Goal: Information Seeking & Learning: Learn about a topic

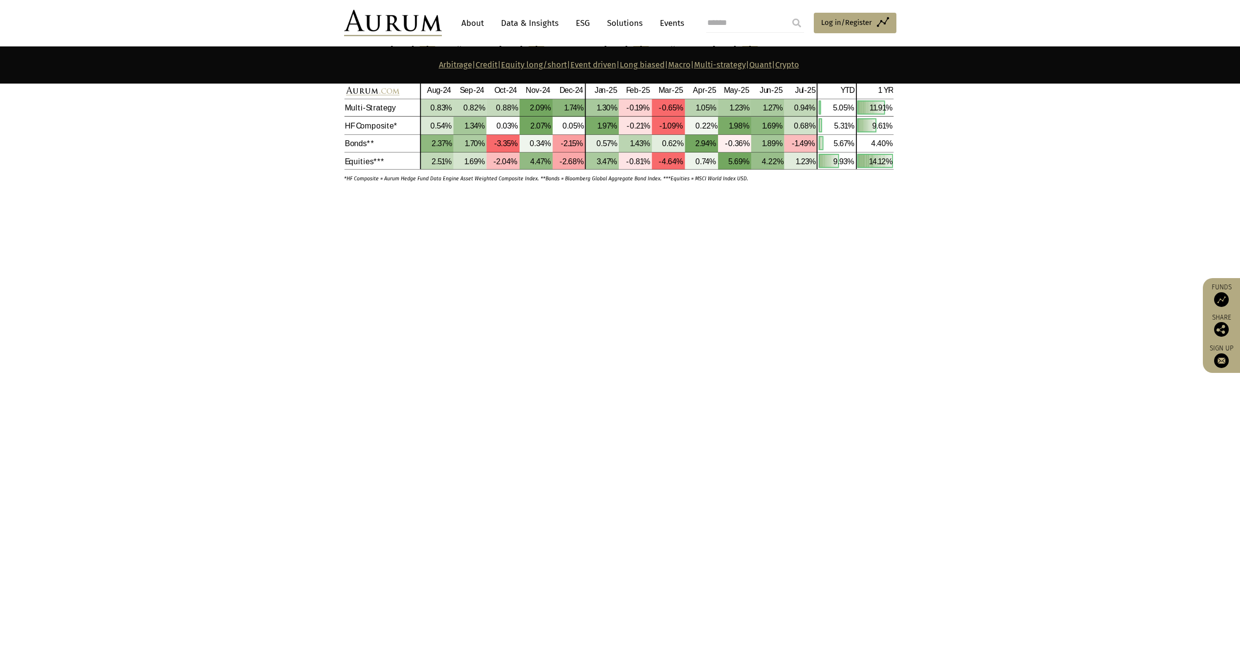
scroll to position [3821, 0]
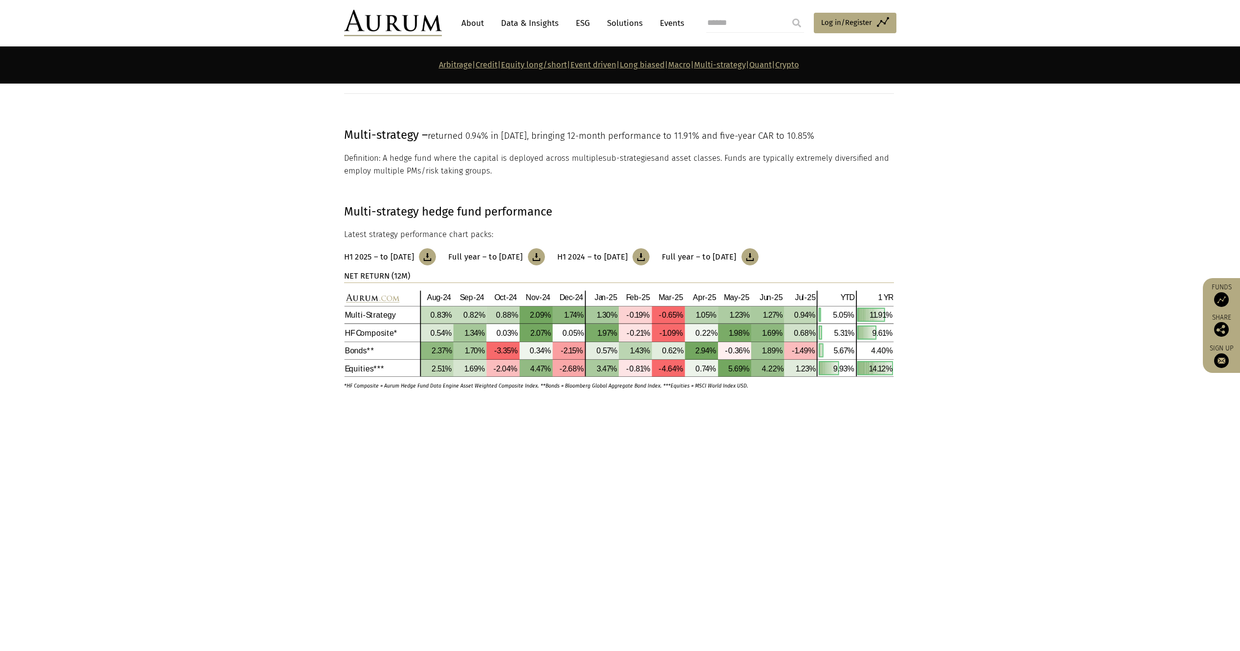
click at [747, 457] on section at bounding box center [620, 443] width 1240 height 62
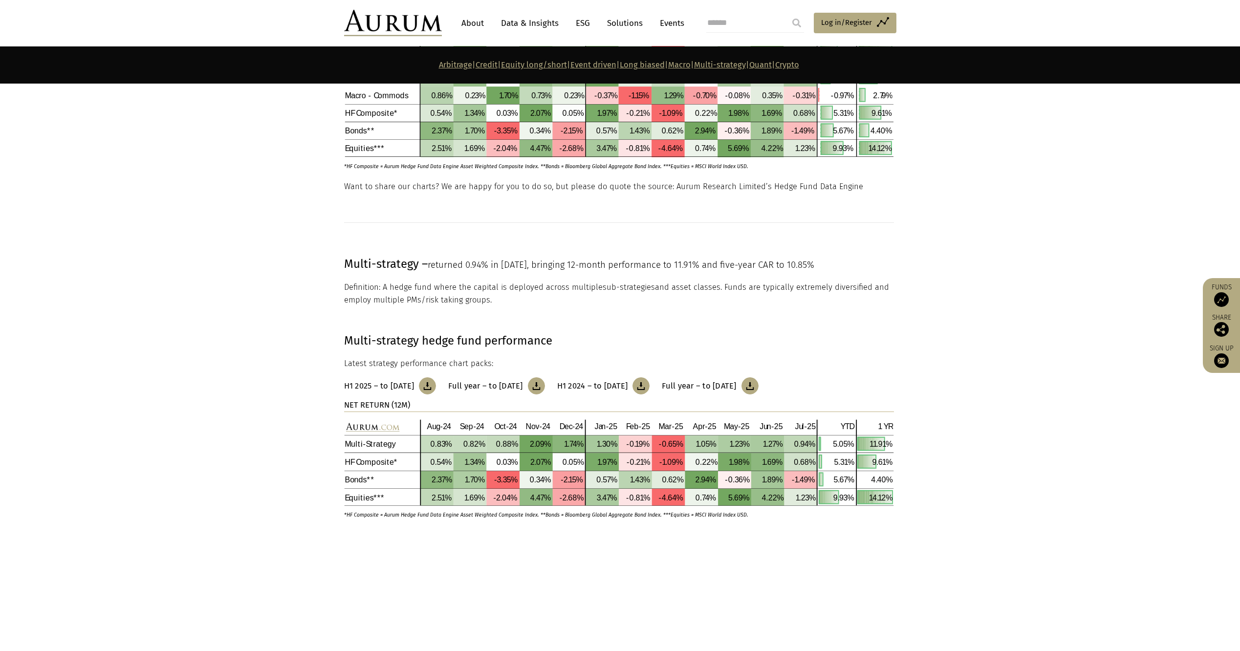
scroll to position [3576, 0]
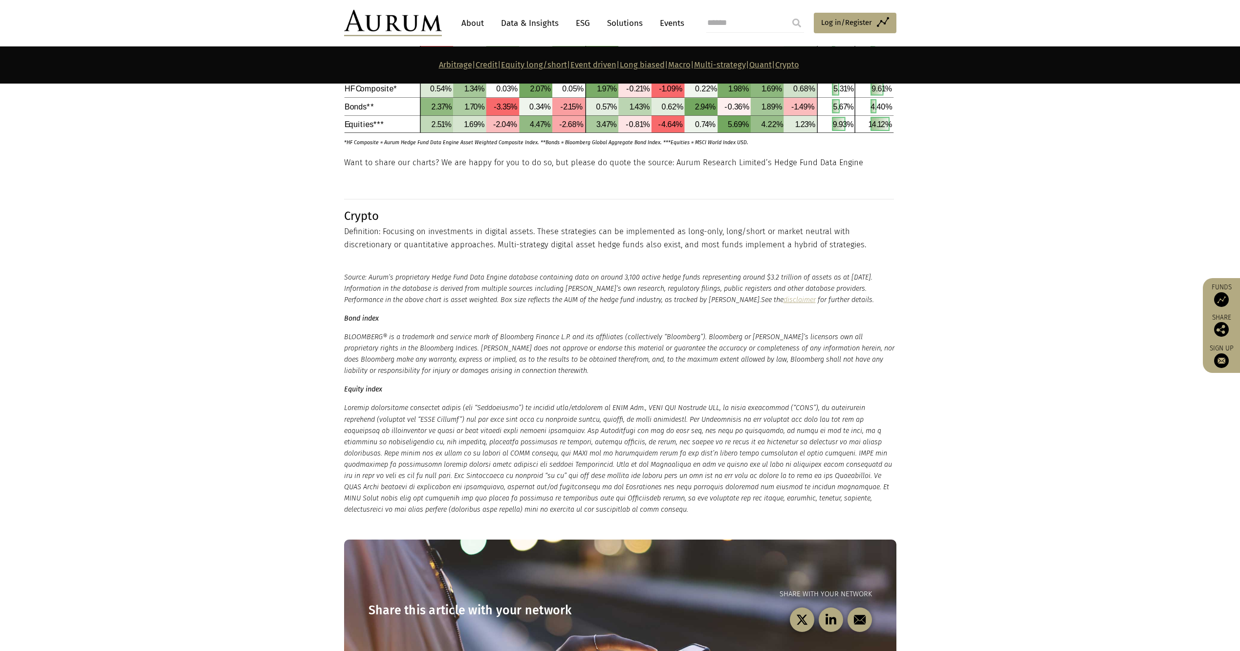
scroll to position [4849, 0]
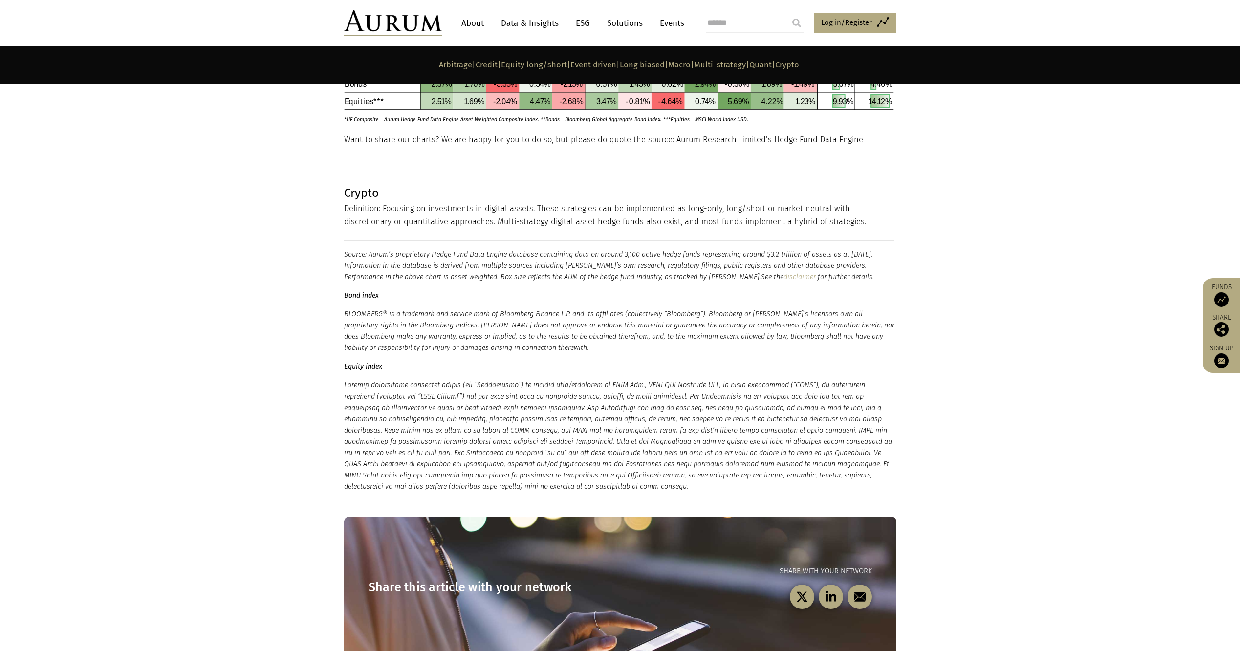
scroll to position [4898, 0]
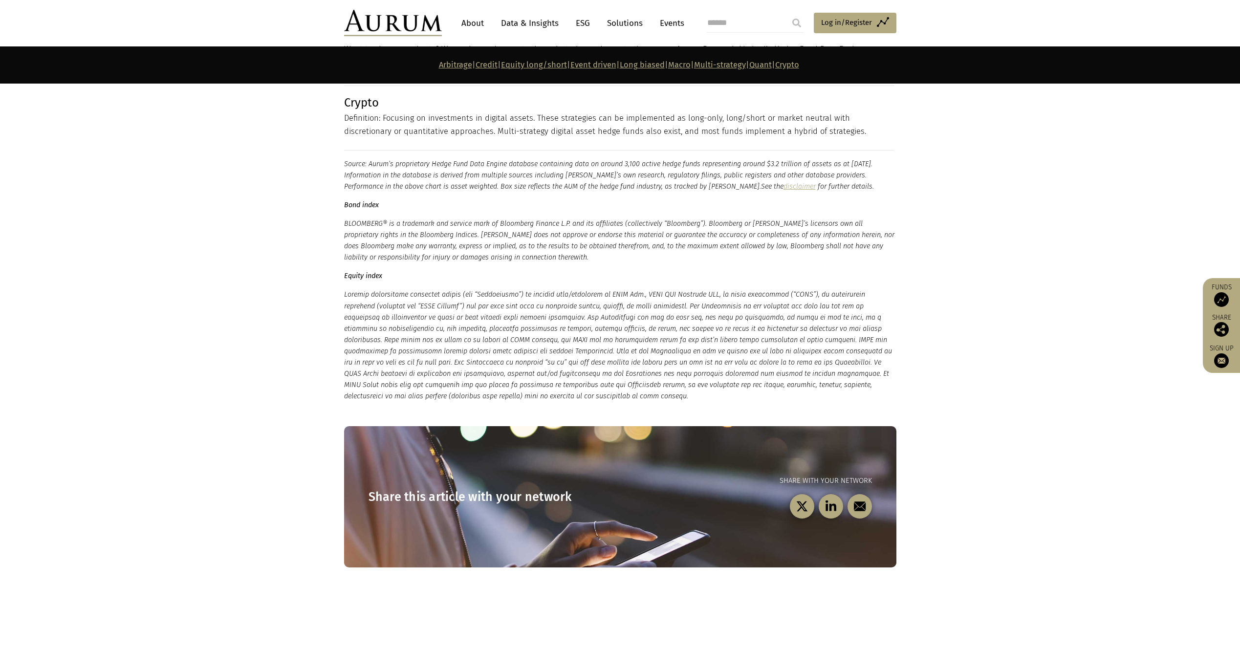
click at [250, 138] on section "Crypto Definition: Focusing on investments in digital assets. These strategies …" at bounding box center [620, 115] width 1240 height 44
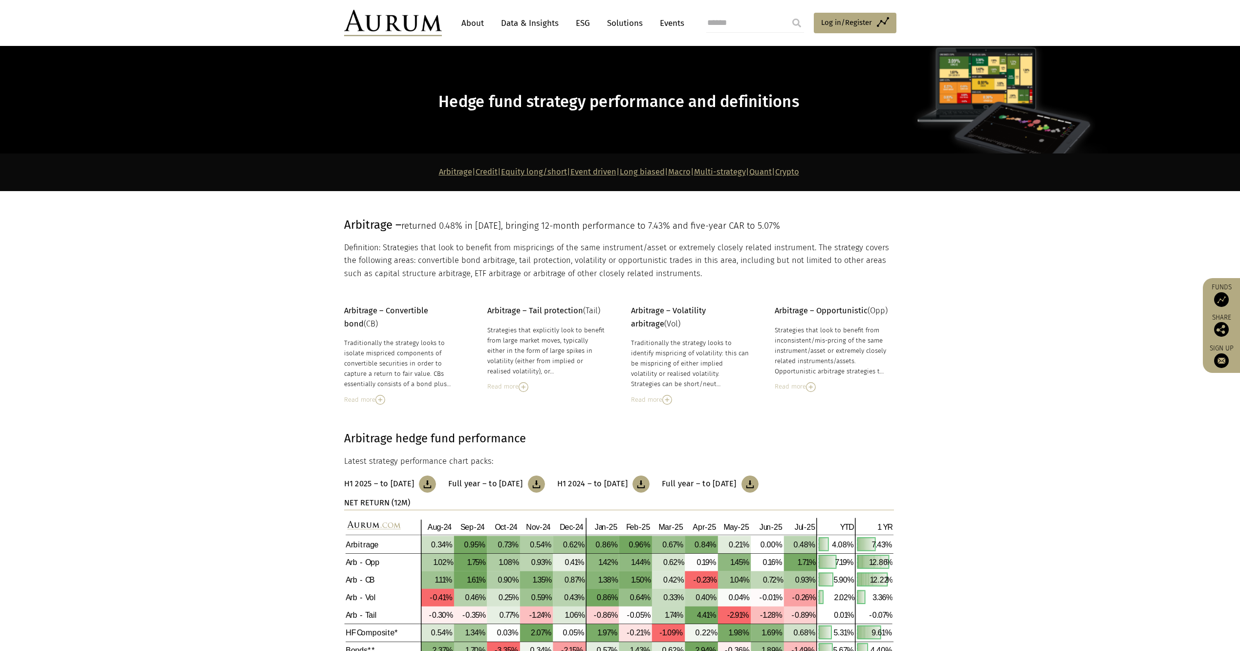
scroll to position [0, 0]
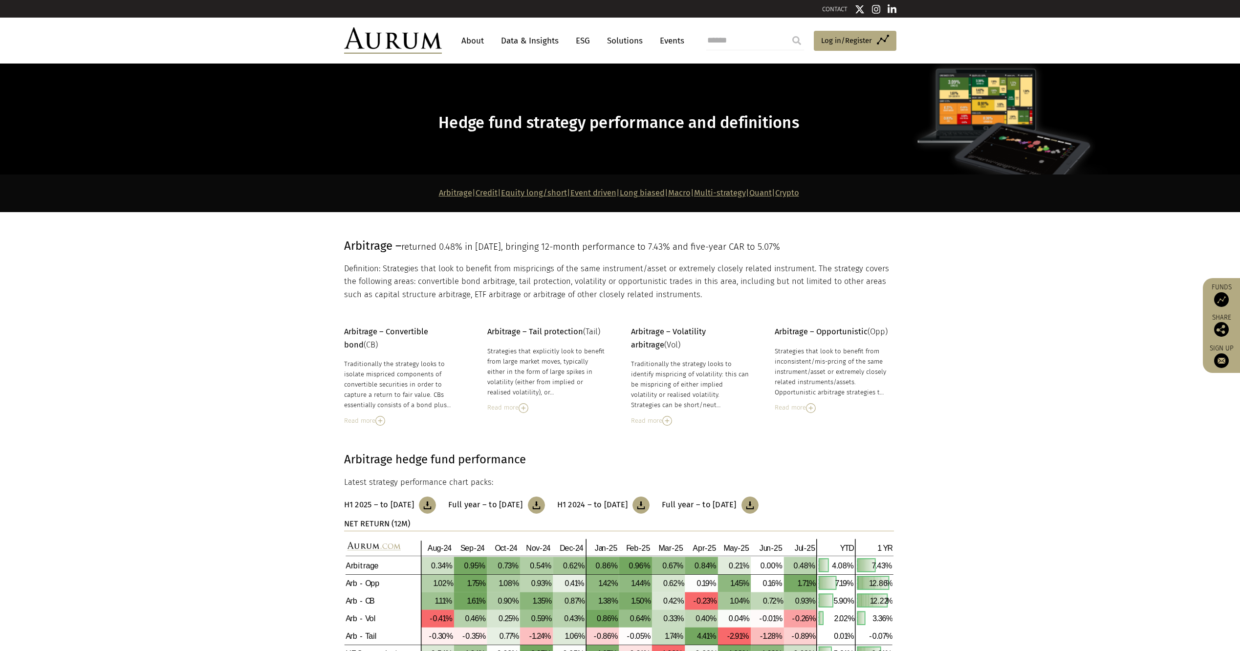
click at [516, 39] on link "Data & Insights" at bounding box center [529, 41] width 67 height 18
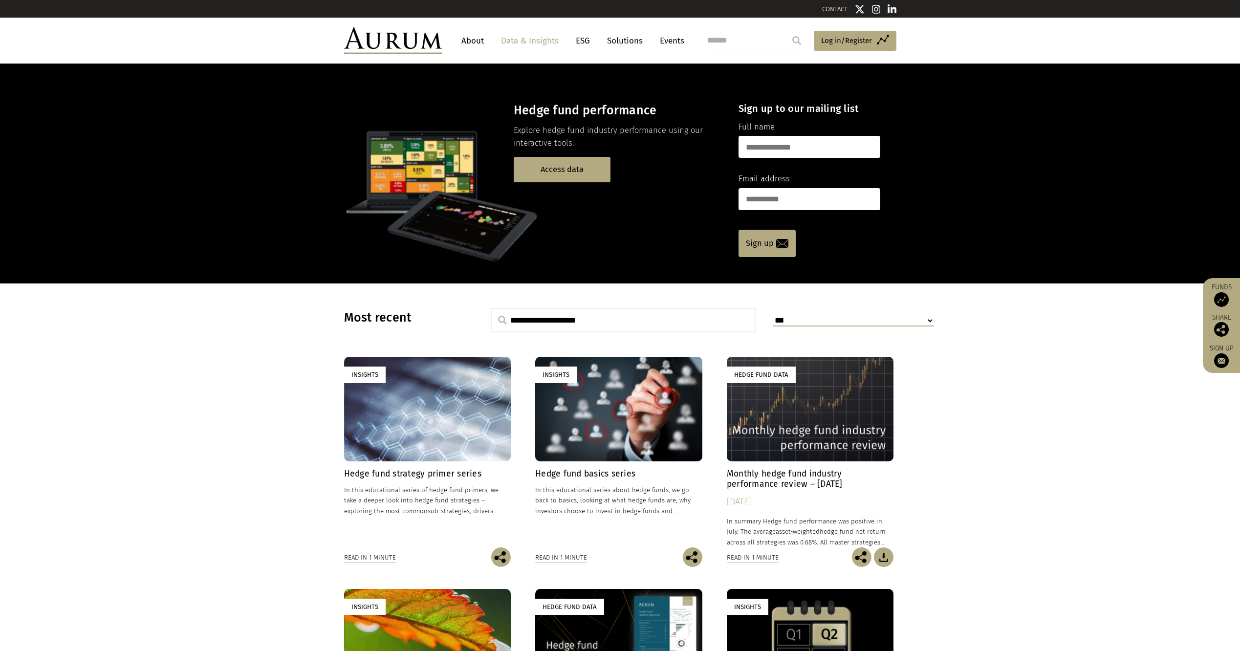
click at [516, 152] on div "Hedge fund performance Explore hedge fund industry performance using our intera…" at bounding box center [618, 142] width 208 height 79
click at [531, 168] on link "Access data" at bounding box center [562, 169] width 97 height 25
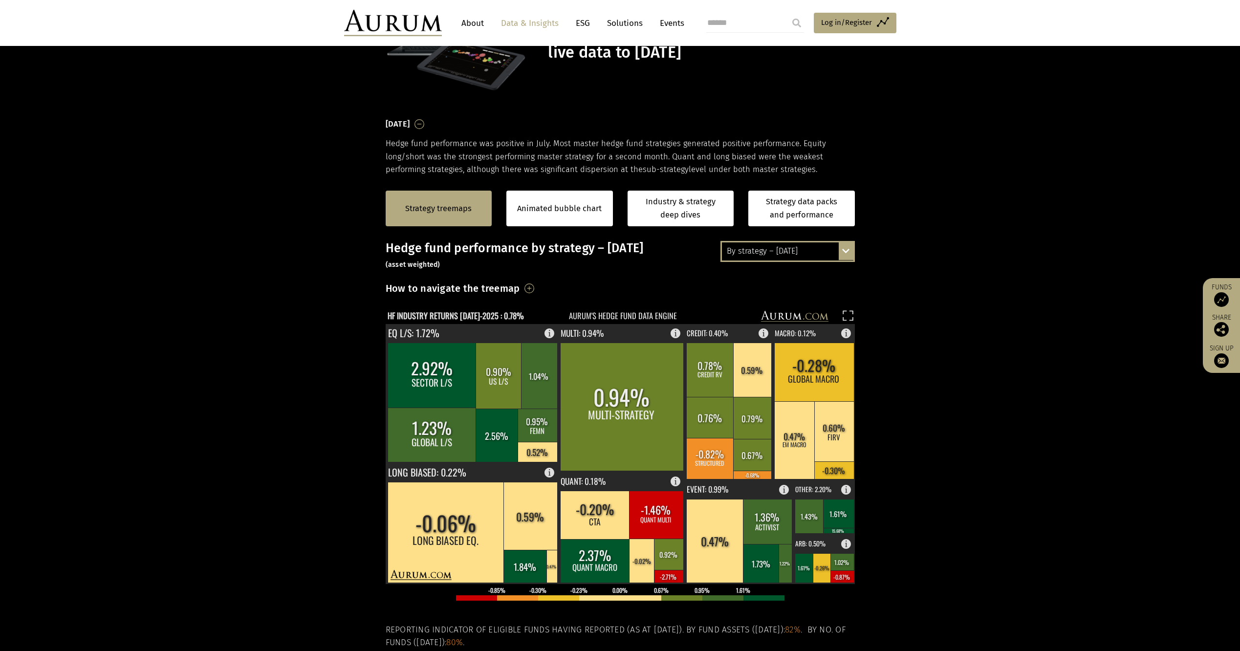
scroll to position [147, 0]
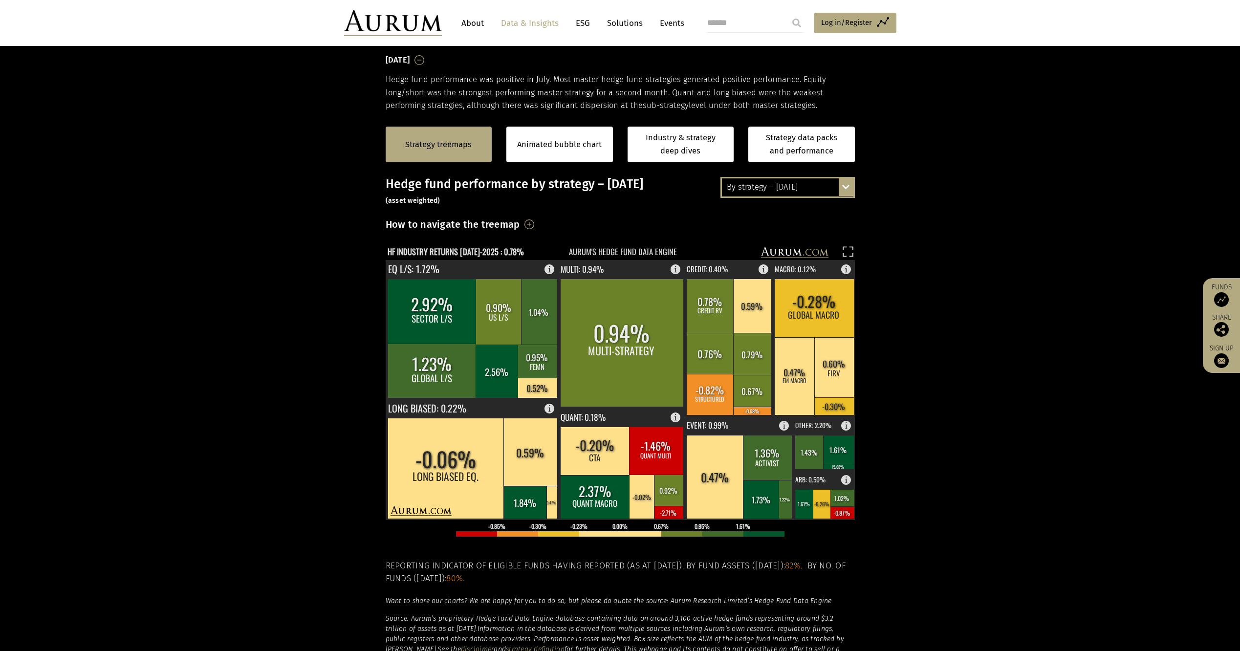
click at [520, 223] on h3 "How to navigate the treemap" at bounding box center [453, 224] width 134 height 17
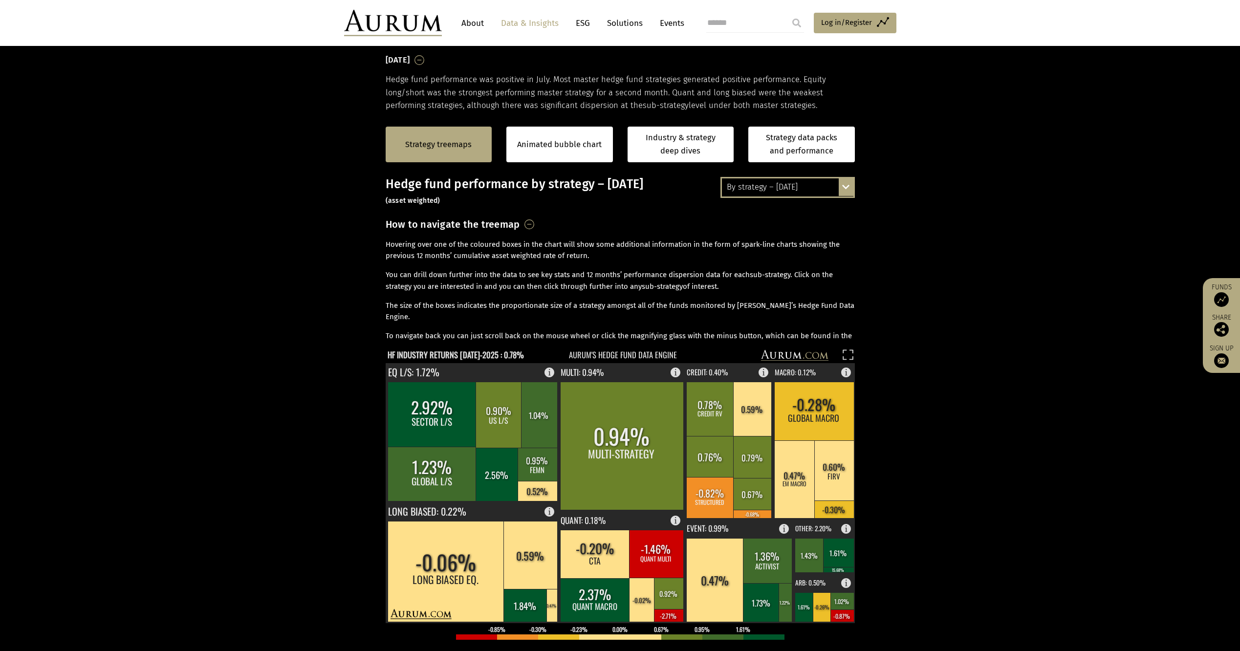
click at [520, 223] on h3 "How to navigate the treemap" at bounding box center [453, 224] width 134 height 17
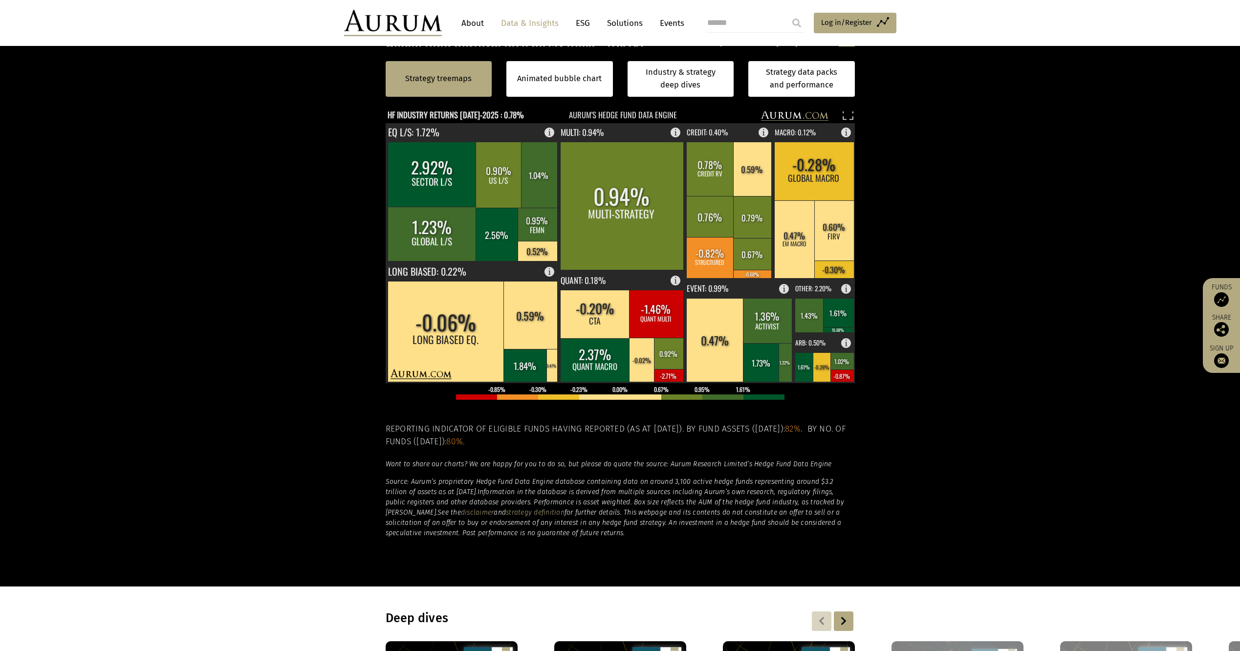
scroll to position [195, 0]
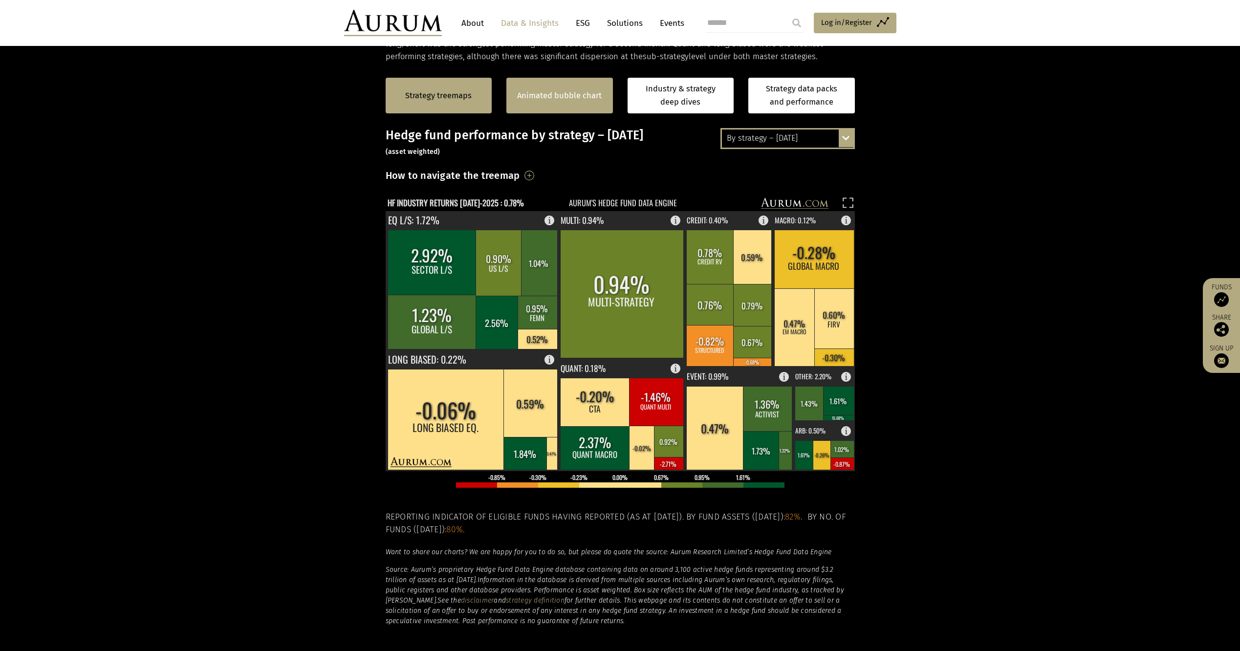
click at [544, 104] on div "Animated bubble chart" at bounding box center [559, 96] width 107 height 36
